Goal: Task Accomplishment & Management: Manage account settings

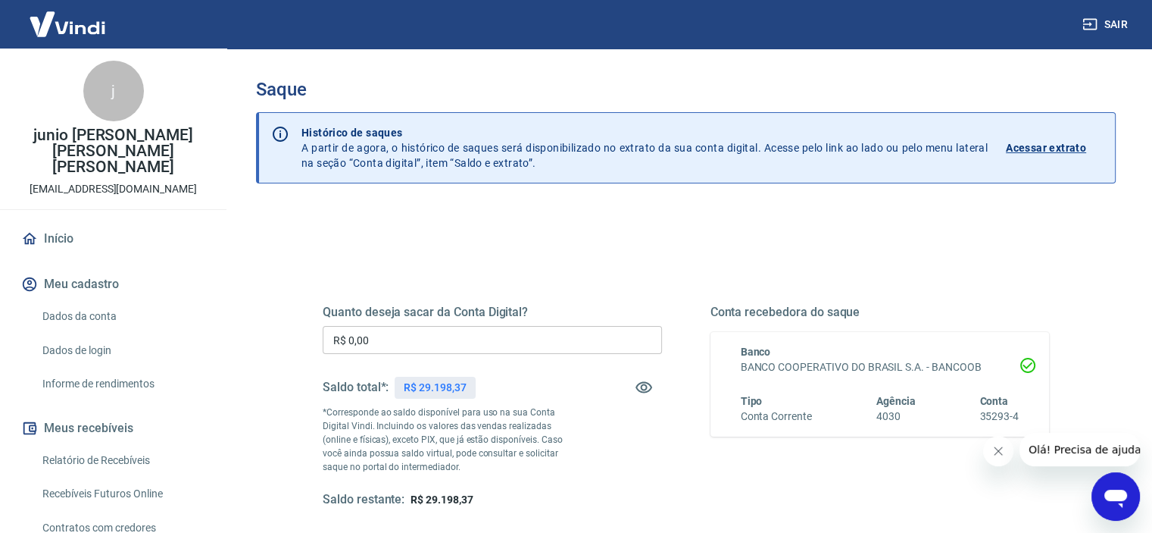
click at [426, 340] on input "R$ 0,00" at bounding box center [492, 340] width 339 height 28
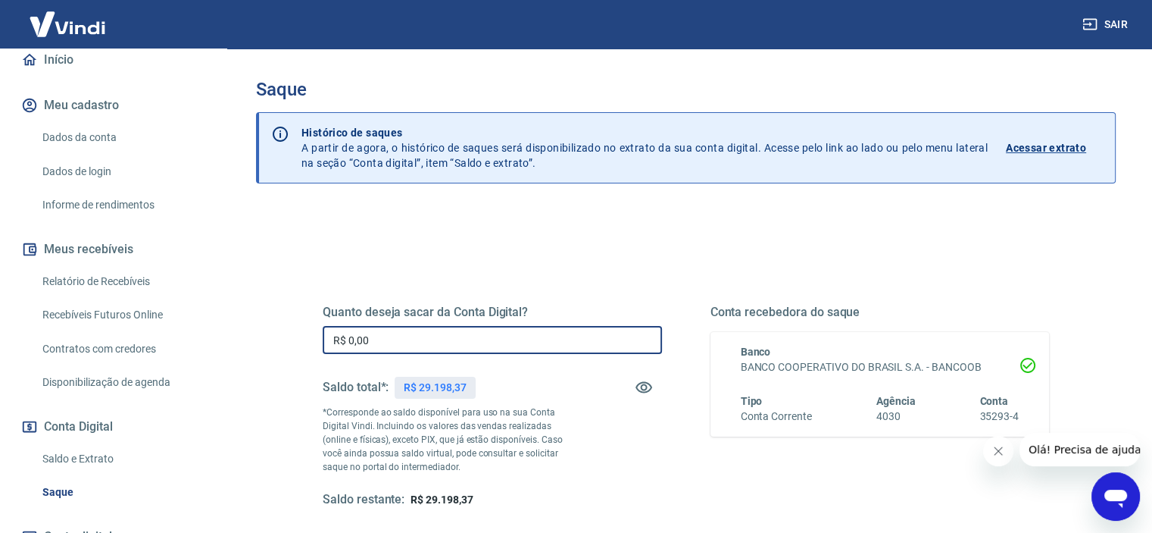
scroll to position [227, 0]
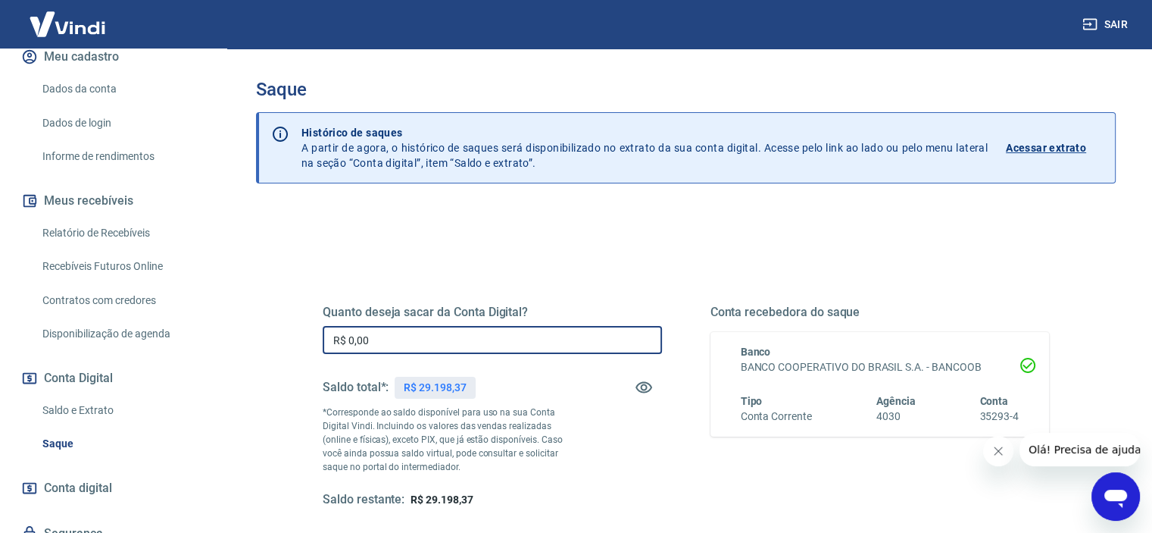
click at [112, 395] on link "Saldo e Extrato" at bounding box center [122, 410] width 172 height 31
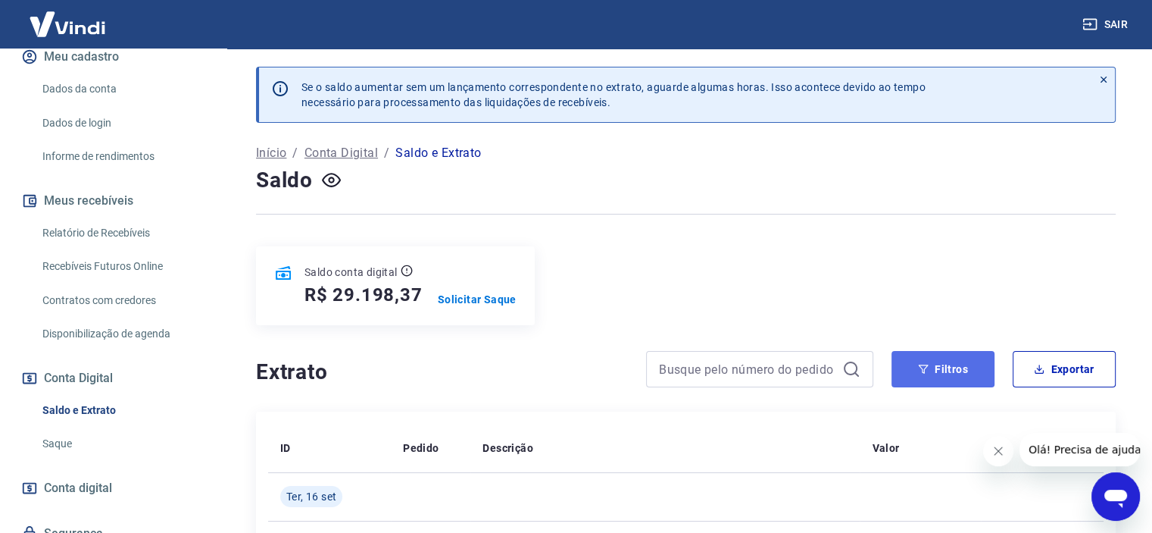
click at [945, 375] on button "Filtros" at bounding box center [943, 369] width 103 height 36
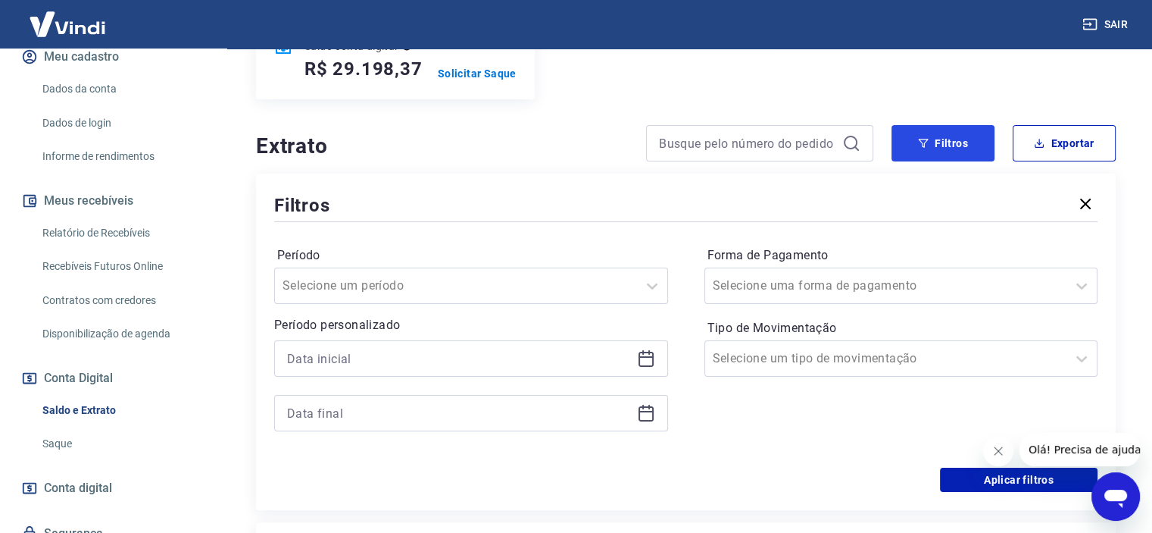
scroll to position [227, 0]
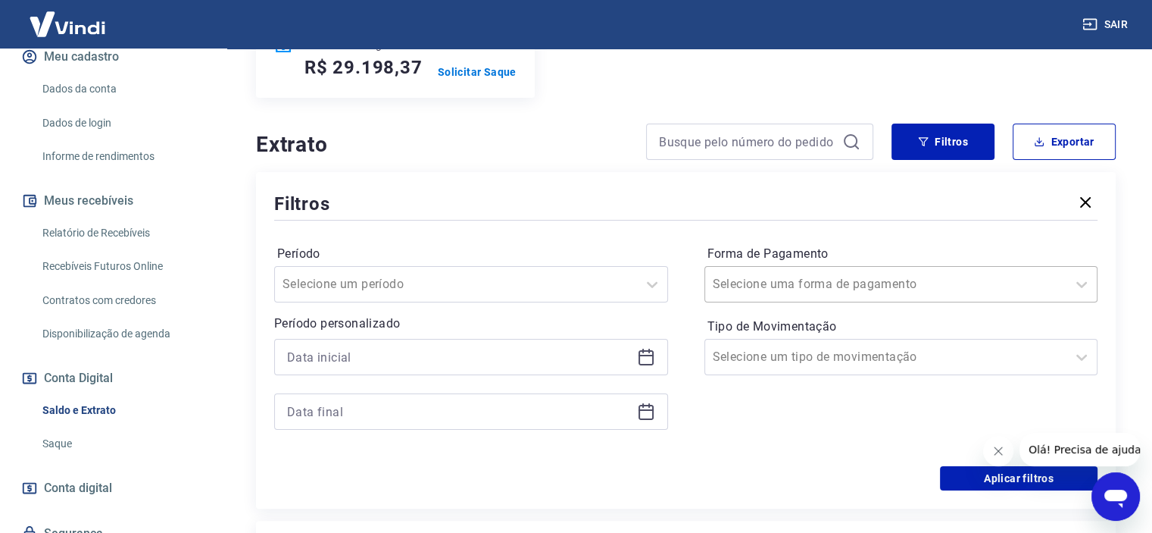
click at [781, 296] on div "Selecione uma forma de pagamento" at bounding box center [886, 283] width 362 height 27
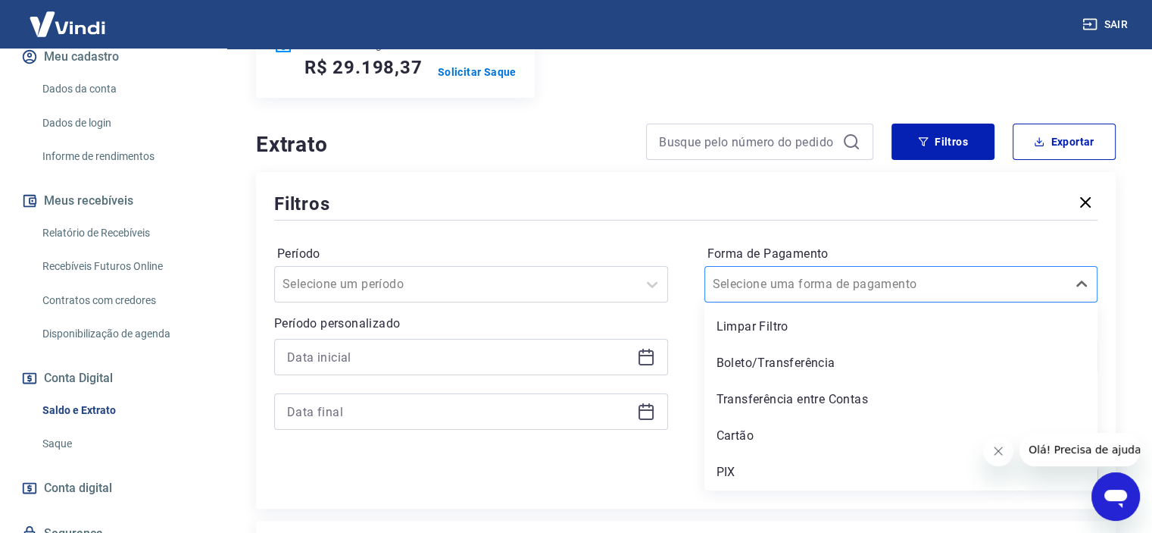
click at [779, 289] on input "Forma de Pagamento" at bounding box center [789, 284] width 153 height 18
click at [622, 236] on div "Período Selecione um período Período personalizado Forma de Pagamento option Li…" at bounding box center [686, 345] width 824 height 242
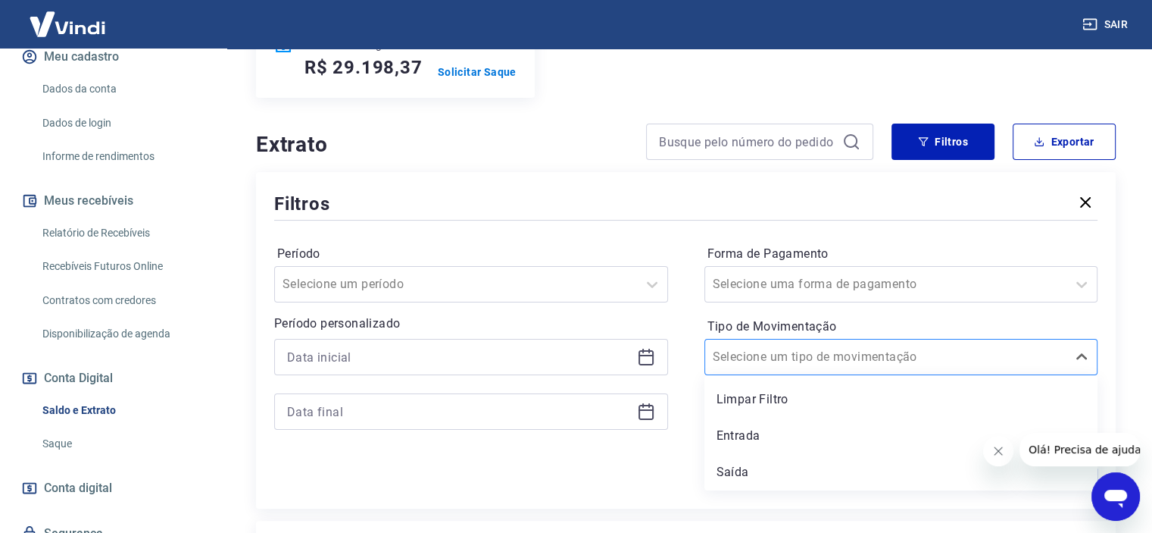
click at [759, 360] on input "Tipo de Movimentação" at bounding box center [789, 357] width 153 height 18
click at [756, 478] on div "Saída" at bounding box center [902, 472] width 394 height 30
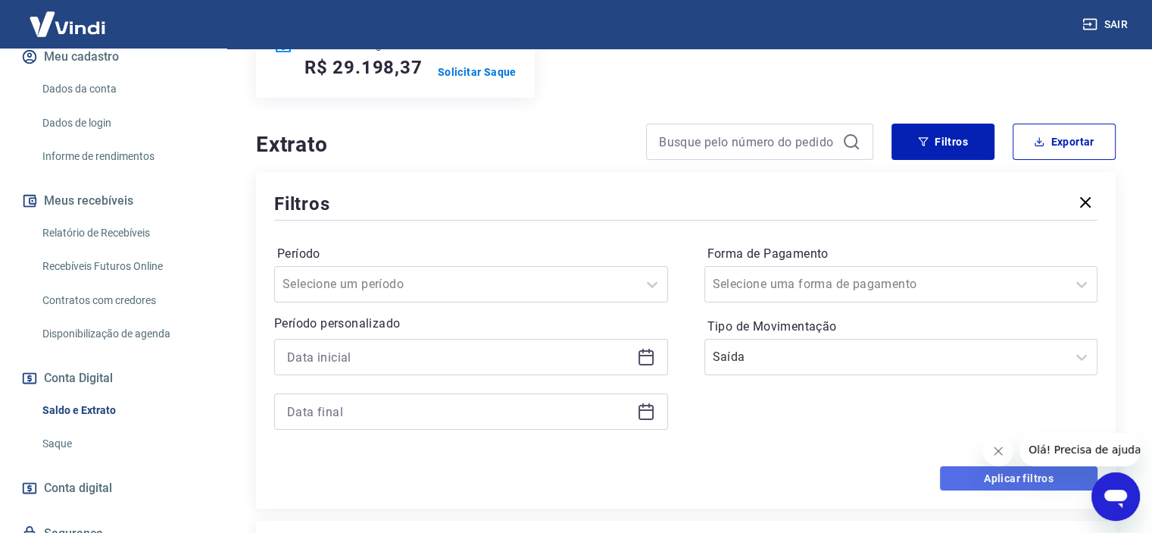
click at [967, 477] on button "Aplicar filtros" at bounding box center [1019, 478] width 158 height 24
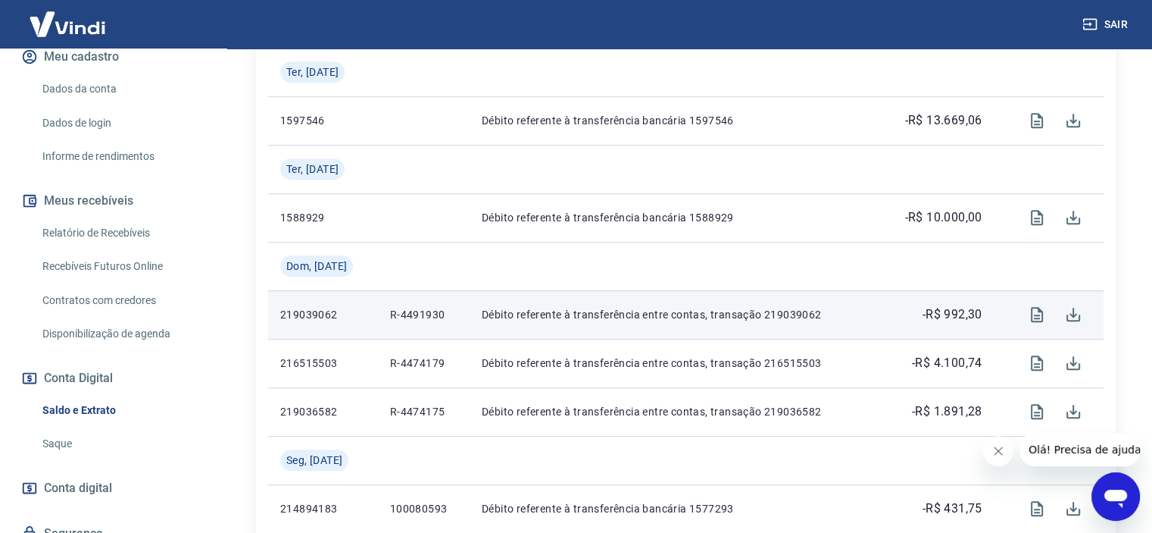
scroll to position [985, 0]
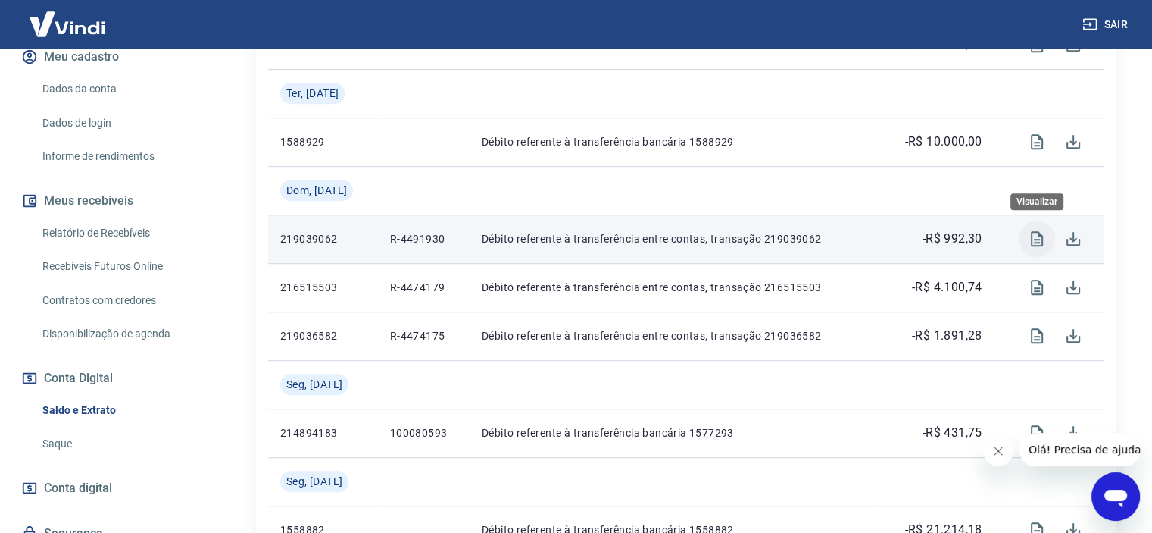
click at [1035, 245] on icon "Visualizar" at bounding box center [1037, 238] width 12 height 15
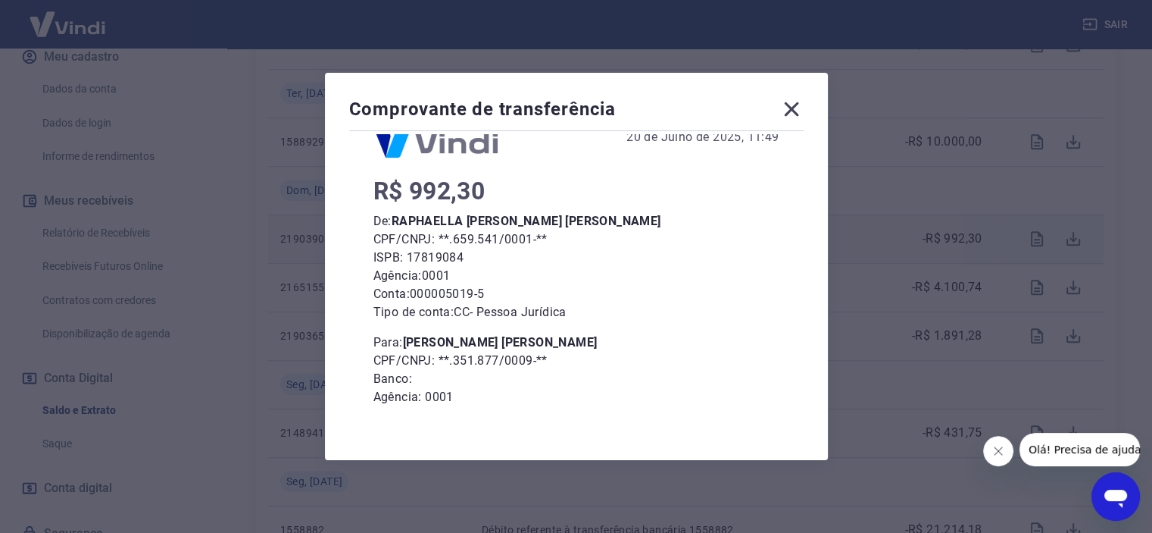
scroll to position [133, 0]
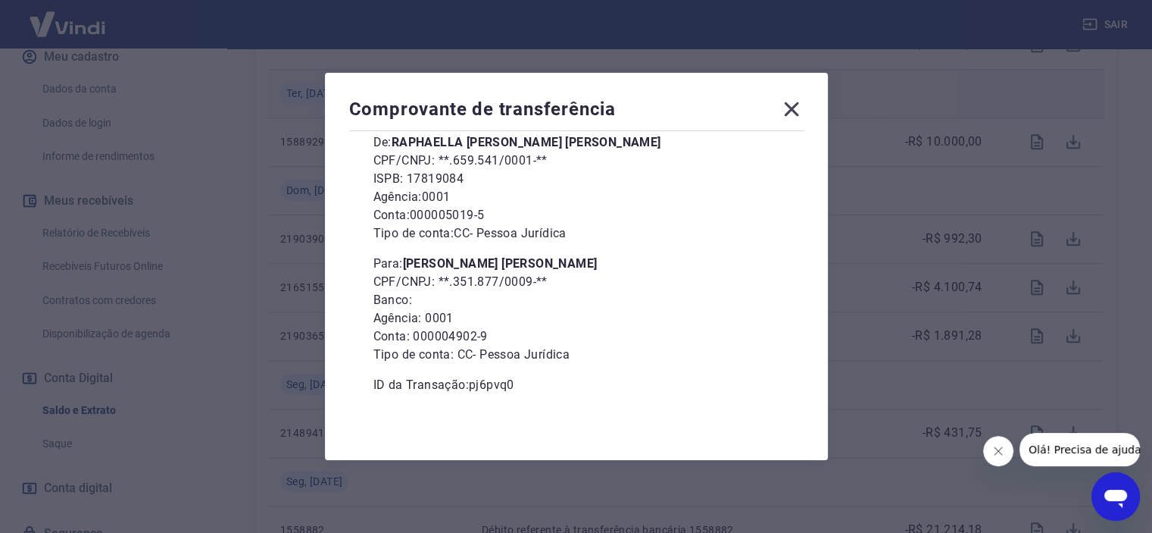
click at [802, 111] on icon at bounding box center [792, 109] width 24 height 24
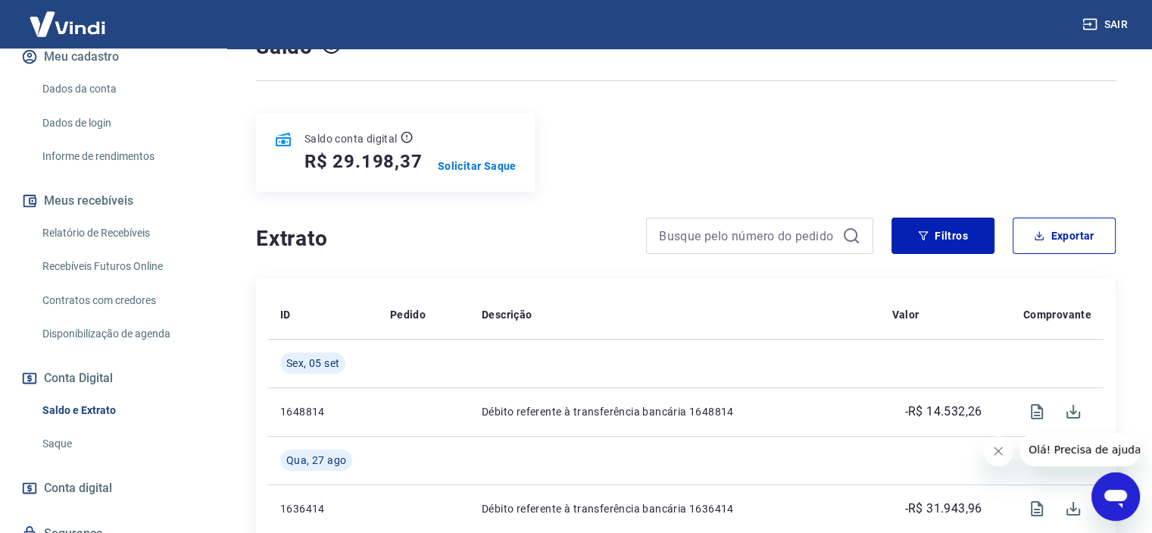
scroll to position [0, 0]
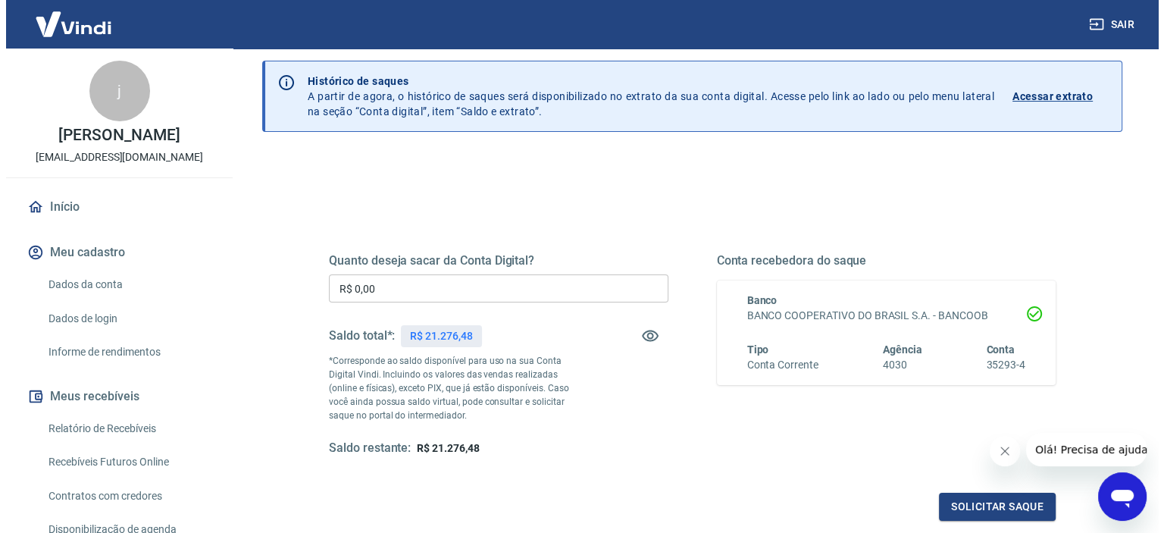
scroll to position [76, 0]
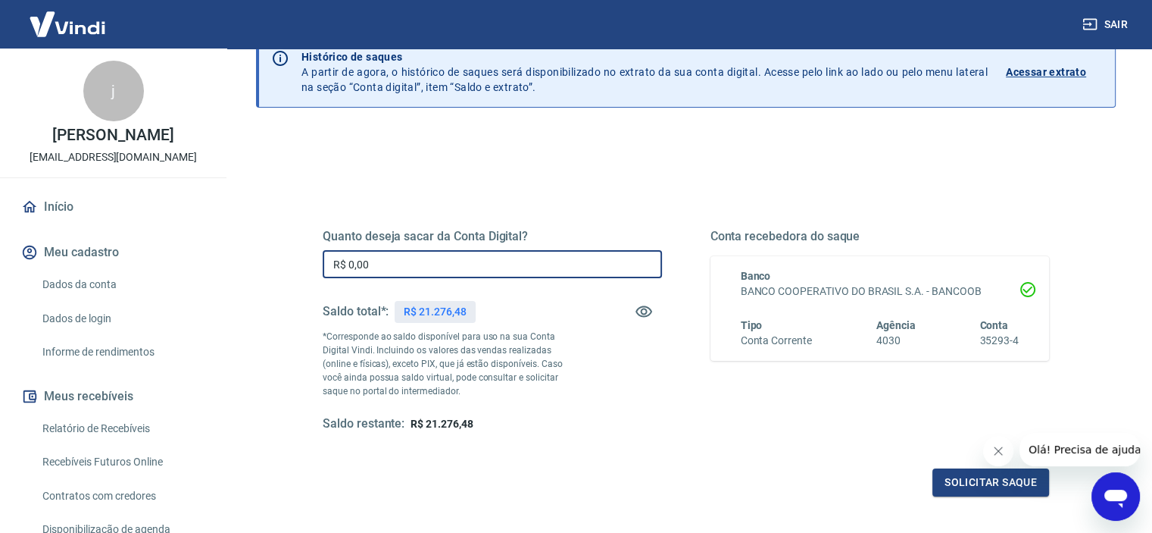
drag, startPoint x: 419, startPoint y: 266, endPoint x: 67, endPoint y: 236, distance: 352.8
click at [65, 231] on div "Sair [PERSON_NAME] [EMAIL_ADDRESS][DOMAIN_NAME] Início Meu cadastro Dados da co…" at bounding box center [576, 190] width 1152 height 533
type input "R$ 21.276,48"
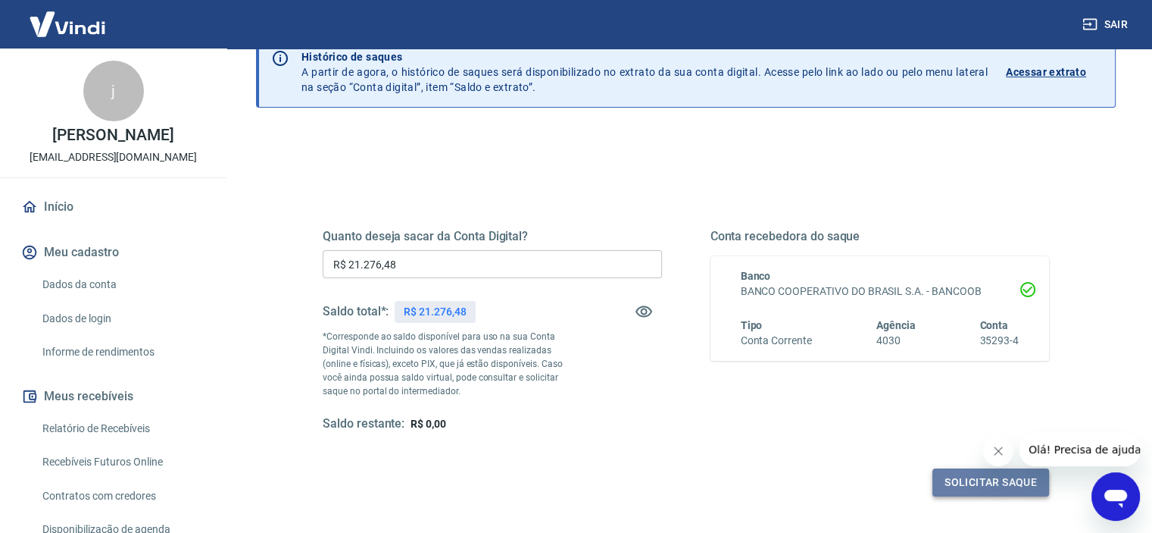
click at [979, 478] on button "Solicitar saque" at bounding box center [991, 482] width 117 height 28
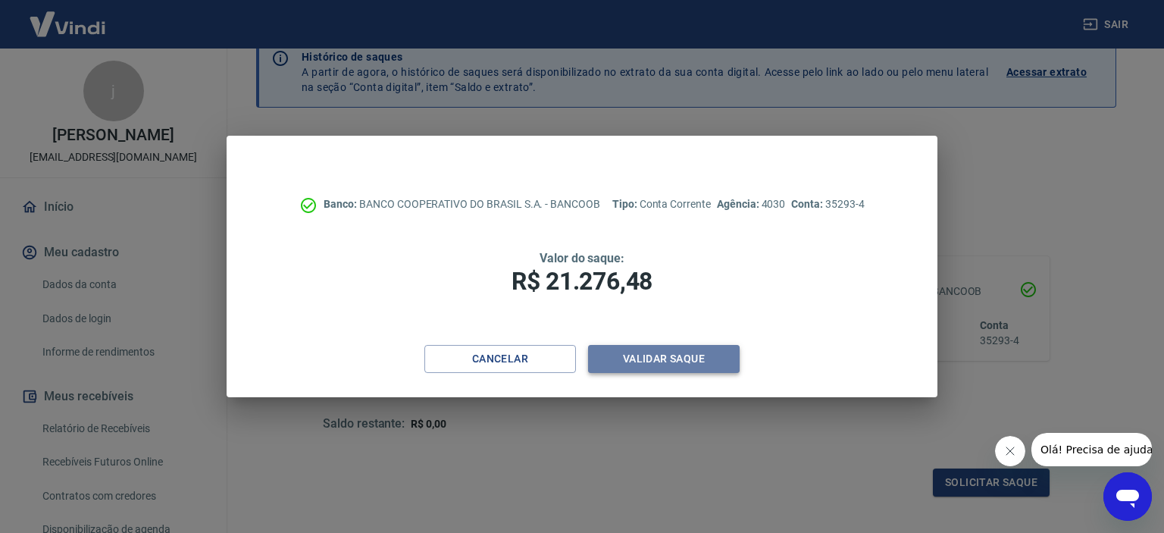
click at [674, 364] on button "Validar saque" at bounding box center [664, 359] width 152 height 28
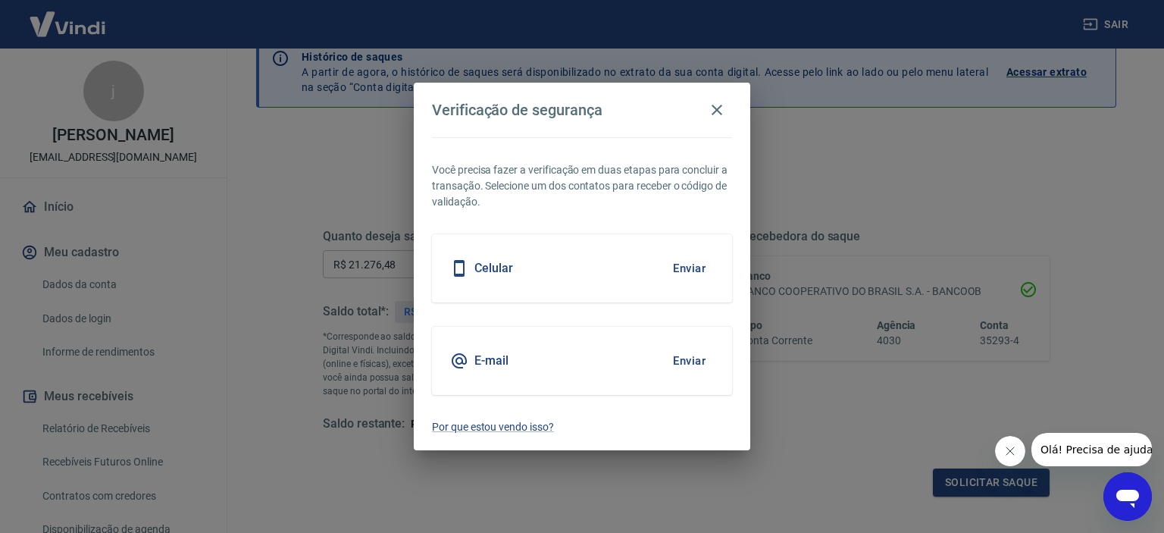
click at [692, 355] on button "Enviar" at bounding box center [688, 361] width 49 height 32
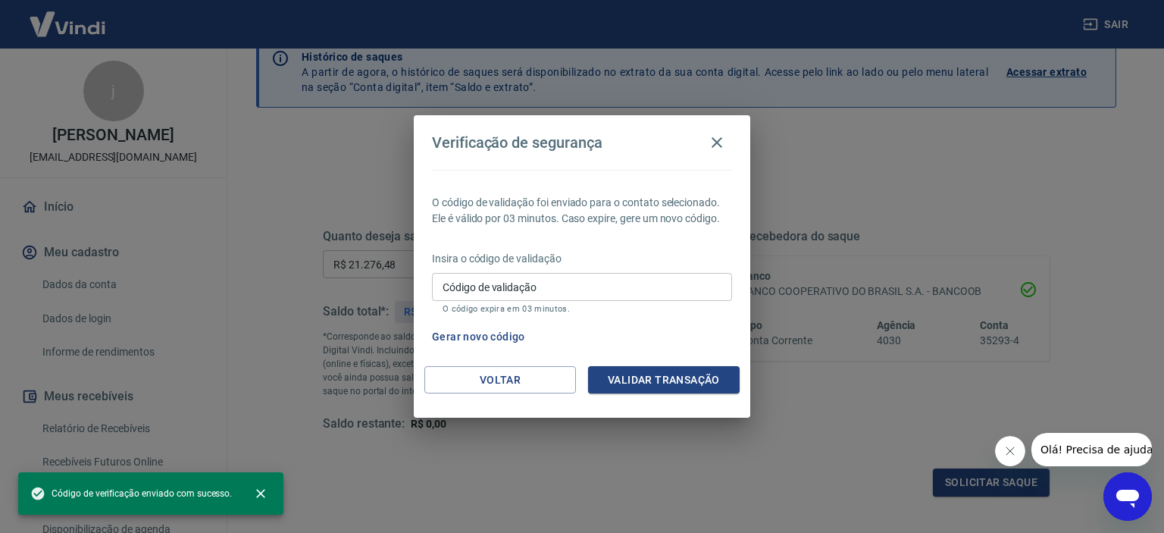
click at [604, 284] on input "Código de validação" at bounding box center [582, 287] width 300 height 28
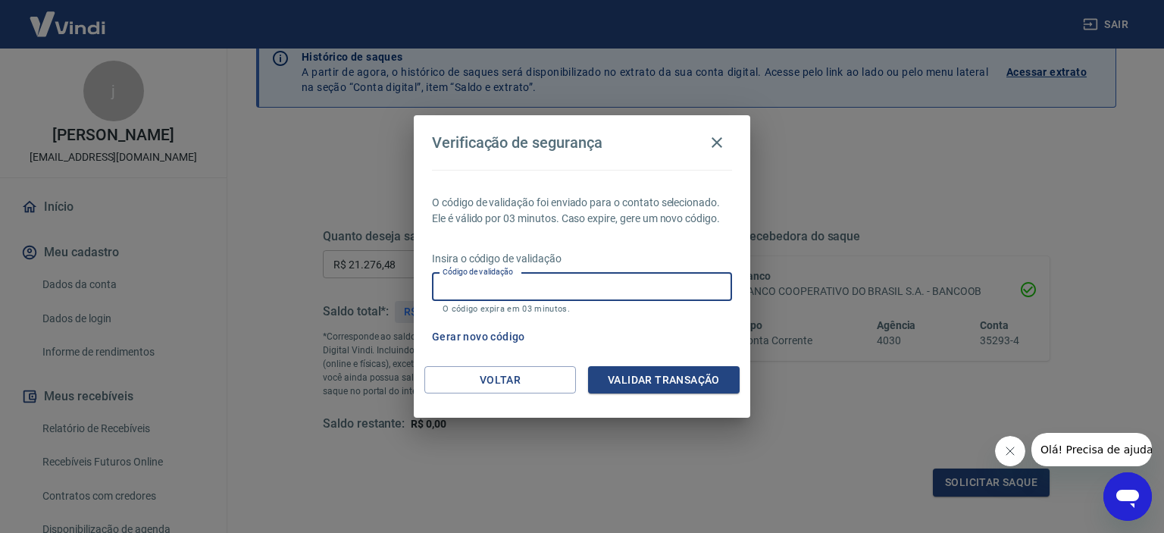
paste input "224362"
type input "224362"
click at [652, 326] on div "Gerar novo código" at bounding box center [579, 337] width 306 height 28
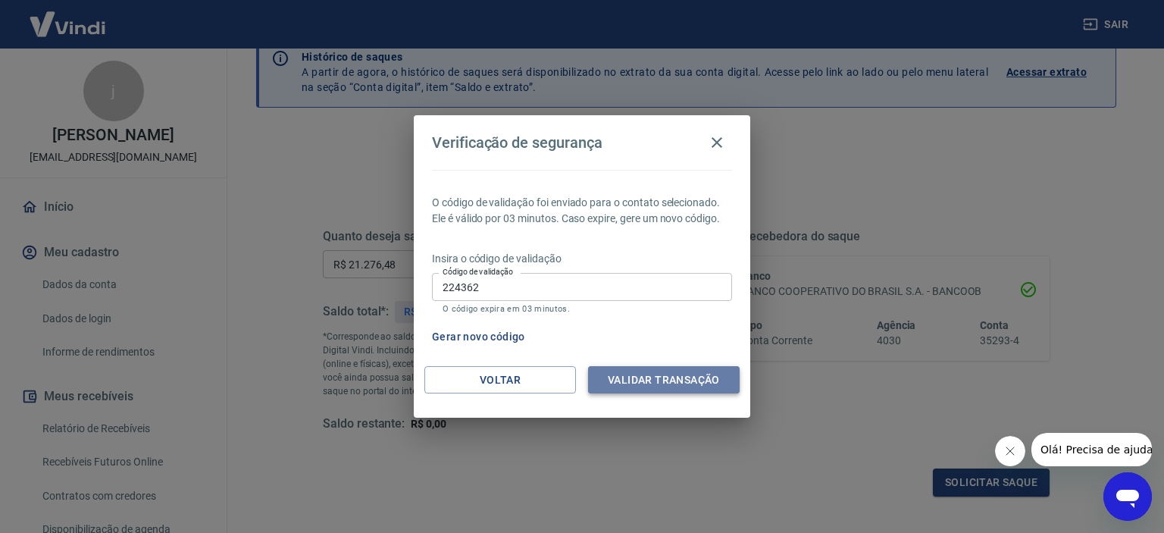
click at [668, 386] on button "Validar transação" at bounding box center [664, 380] width 152 height 28
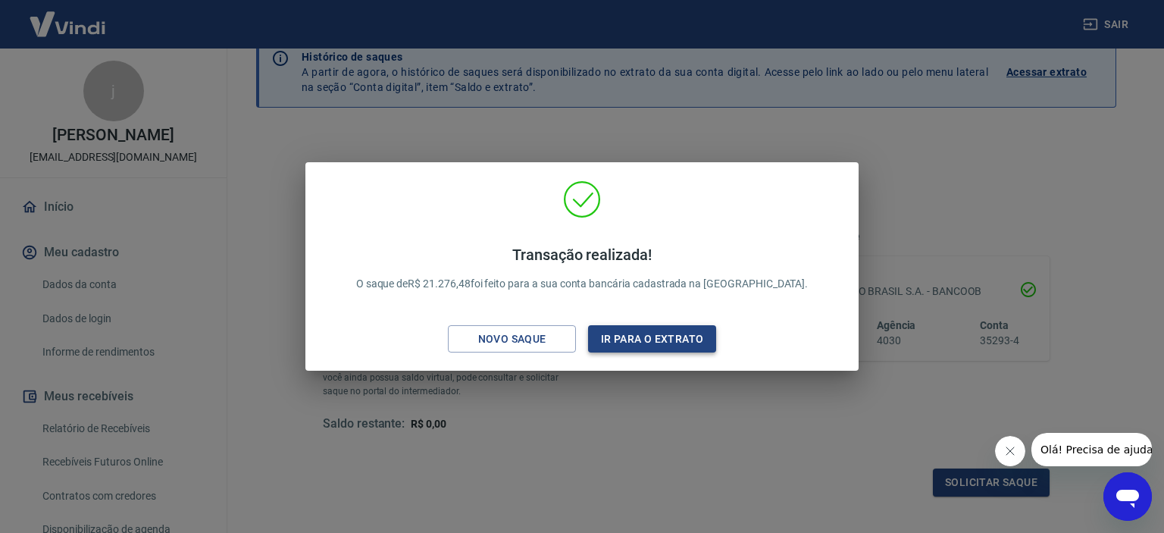
click at [674, 336] on button "Ir para o extrato" at bounding box center [652, 339] width 128 height 28
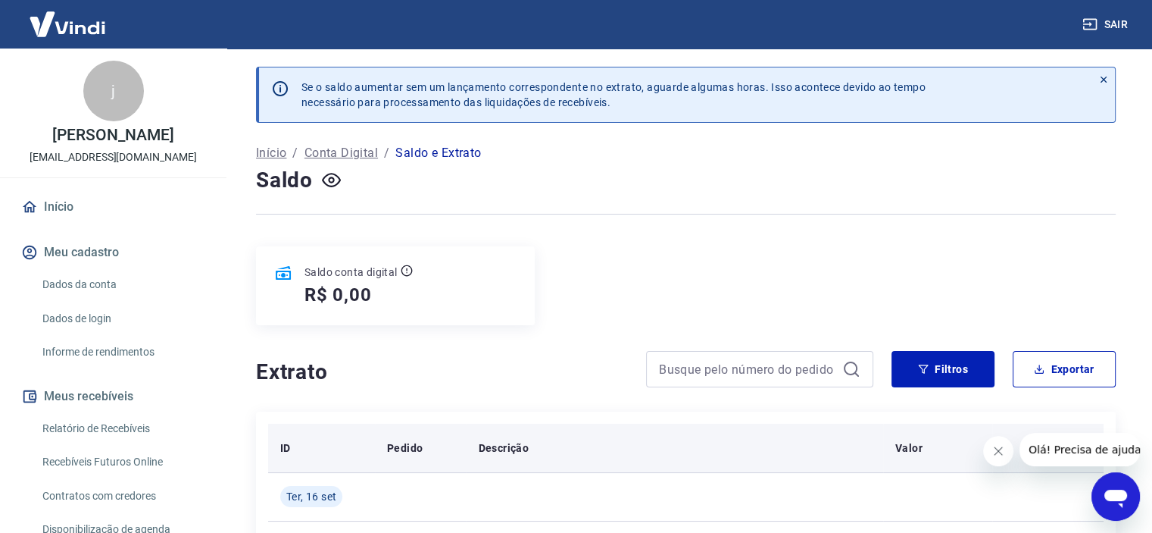
scroll to position [227, 0]
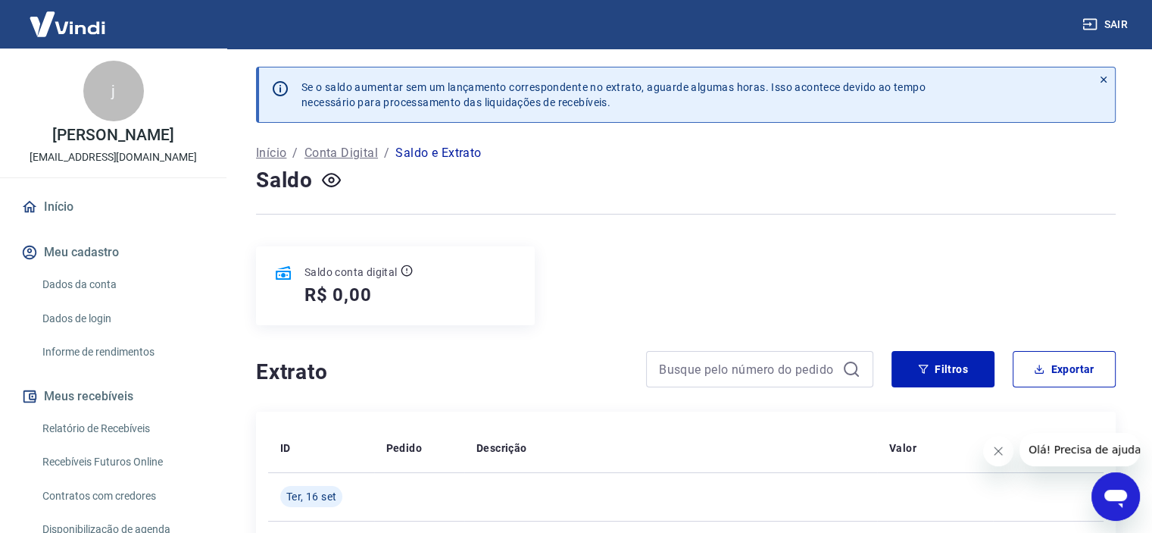
scroll to position [227, 0]
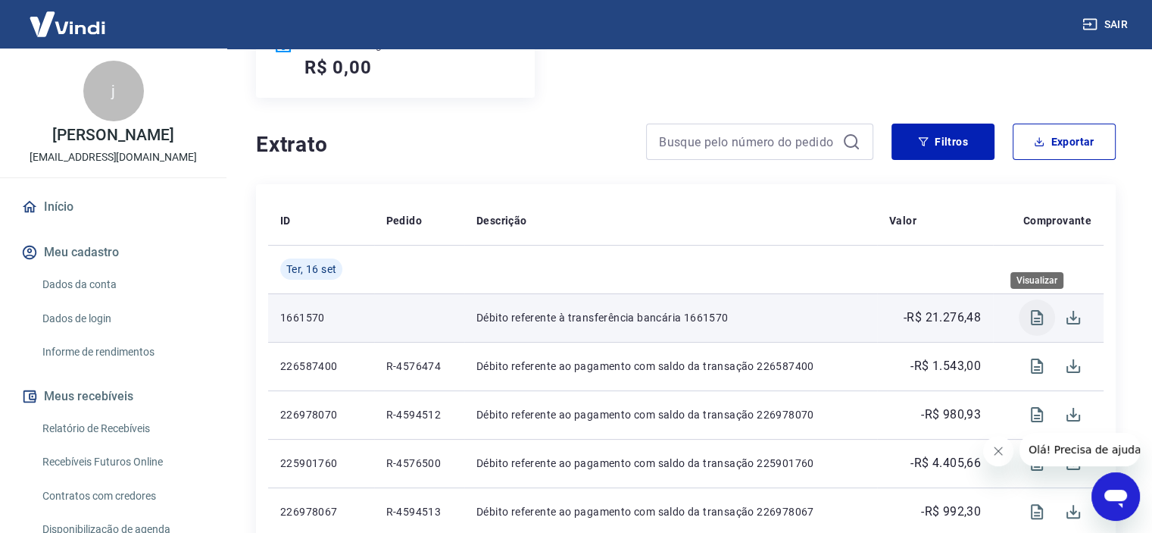
click at [1036, 320] on icon "Visualizar" at bounding box center [1037, 317] width 18 height 18
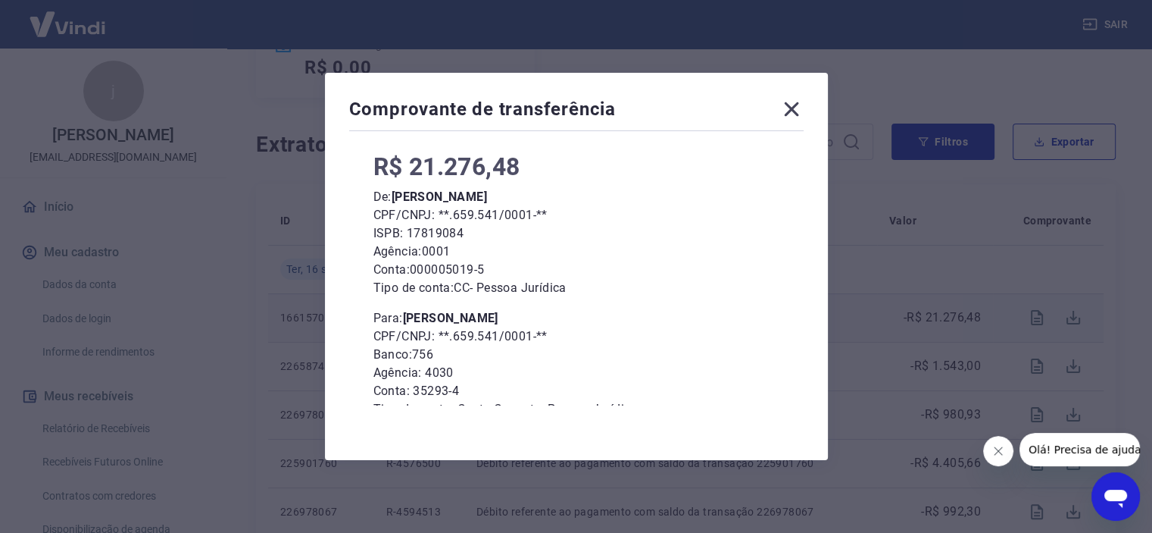
scroll to position [133, 0]
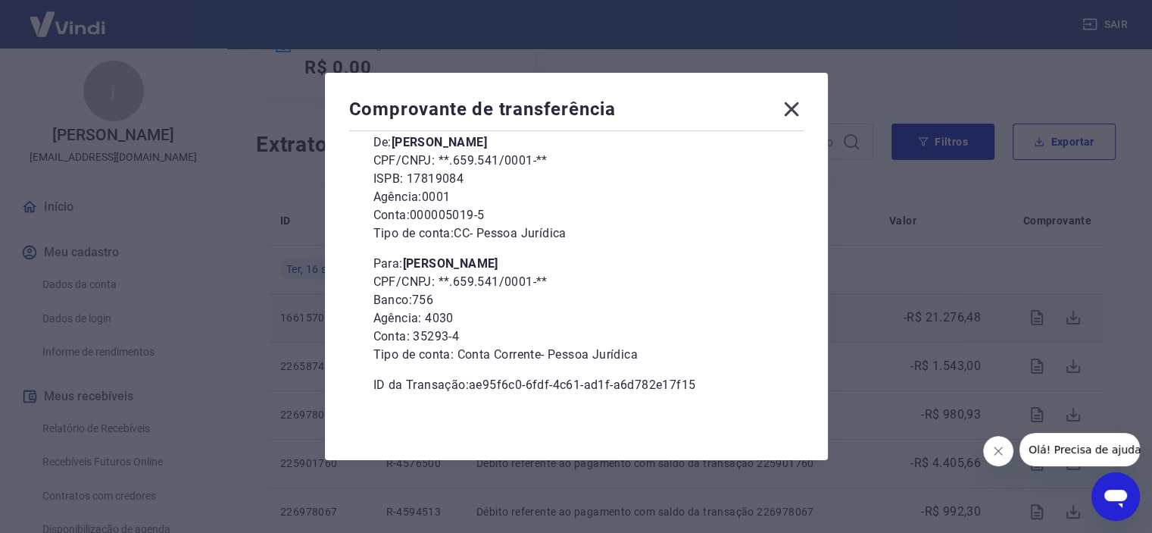
click at [796, 105] on icon at bounding box center [792, 109] width 24 height 24
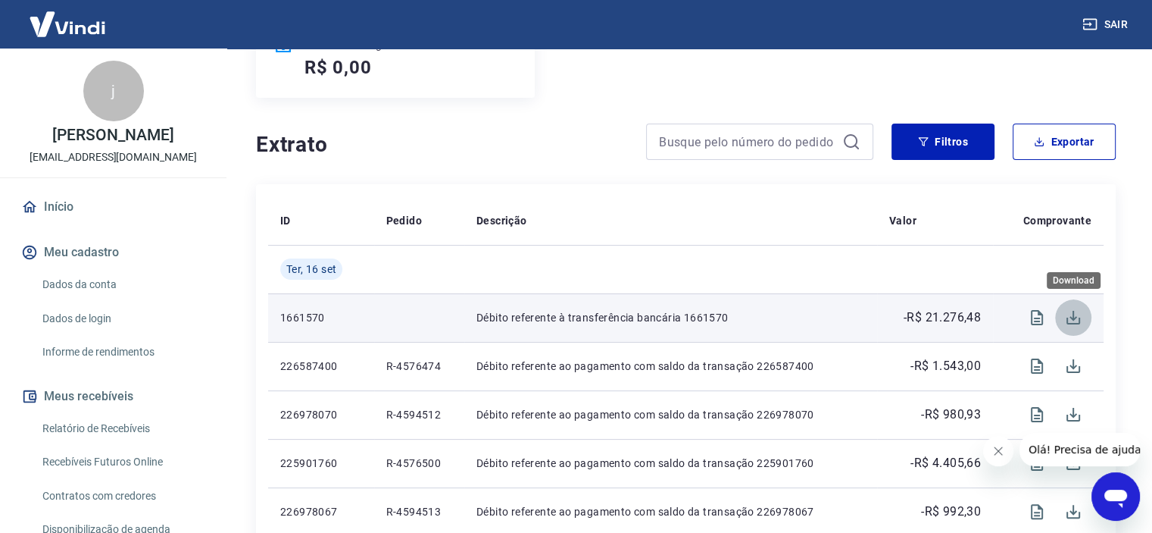
click at [1077, 314] on icon "Download" at bounding box center [1073, 317] width 18 height 18
